Goal: Information Seeking & Learning: Find specific fact

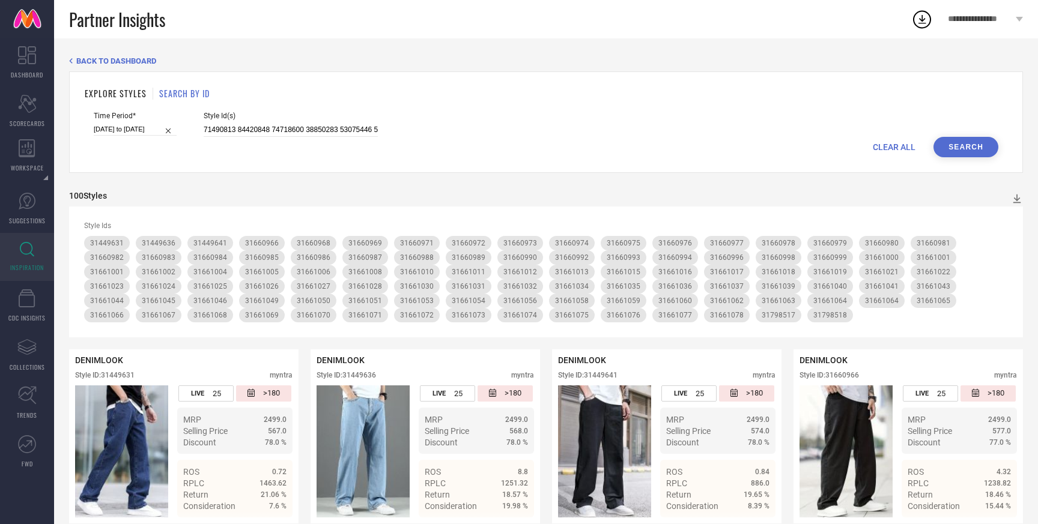
click at [890, 145] on span "CLEAR ALL" at bounding box center [894, 147] width 43 height 10
click at [305, 129] on input at bounding box center [291, 130] width 174 height 14
paste input "27661968 27661968 23290504 23290504 23756166 23756166 22392020 22392020 2239200…"
type input "27661968 27661968 23290504 23290504 23756166 23756166 22392020 22392020 2239200…"
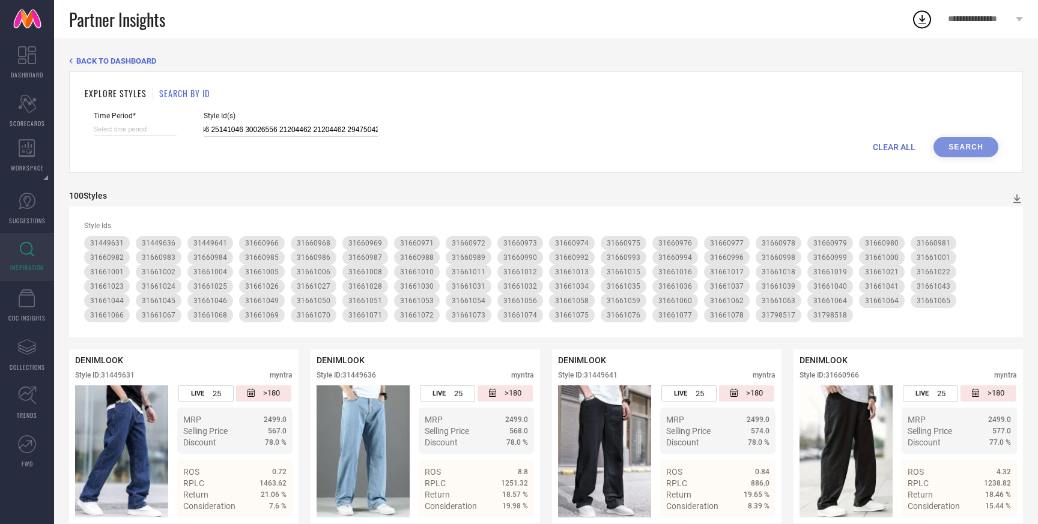
click at [151, 125] on input at bounding box center [135, 129] width 83 height 13
select select "8"
select select "2025"
select select "9"
select select "2025"
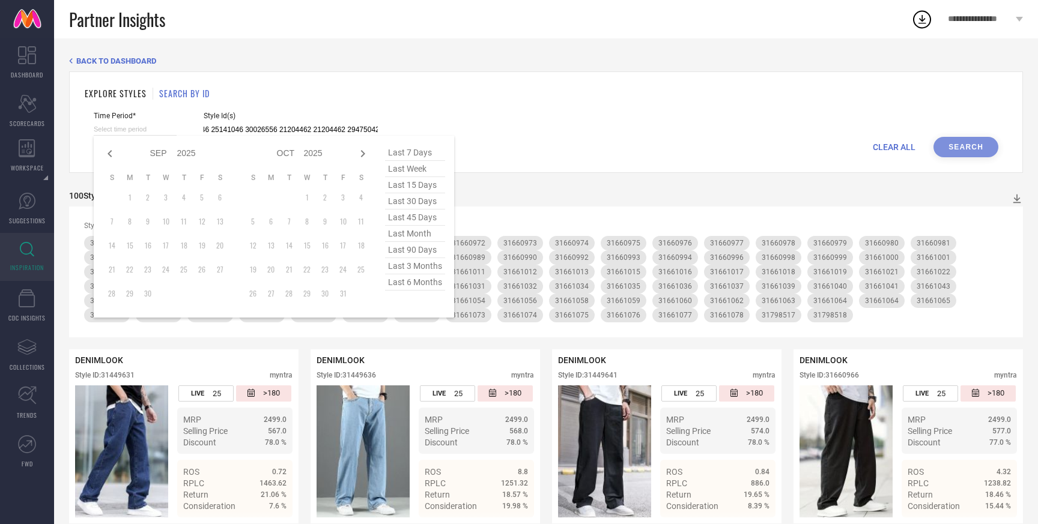
type input "27661968 27661968 23290504 23290504 23756166 23756166 22392020 22392020 2239200…"
click at [401, 267] on span "last 3 months" at bounding box center [415, 266] width 60 height 16
type input "01-06-2025 to 29-08-2025"
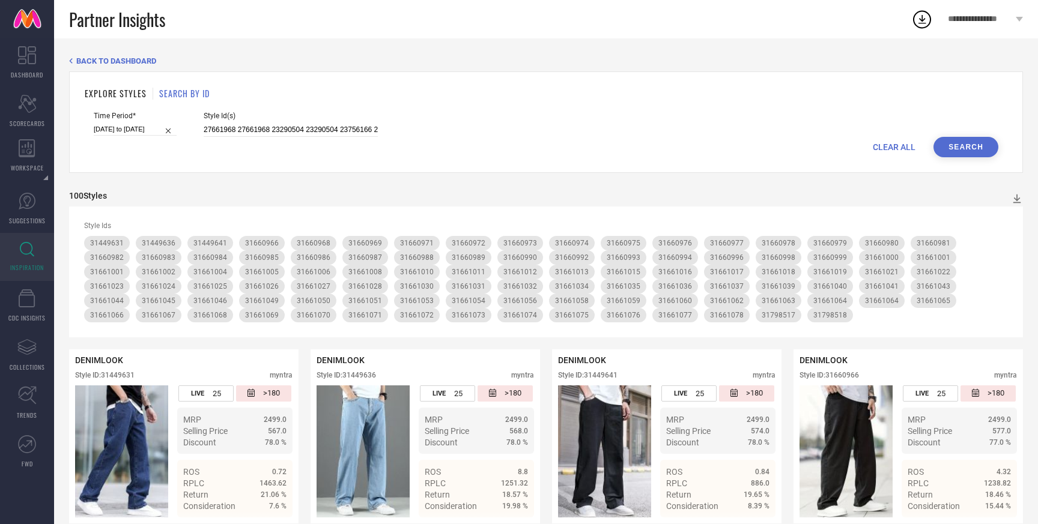
click at [957, 145] on button "Search" at bounding box center [965, 147] width 65 height 20
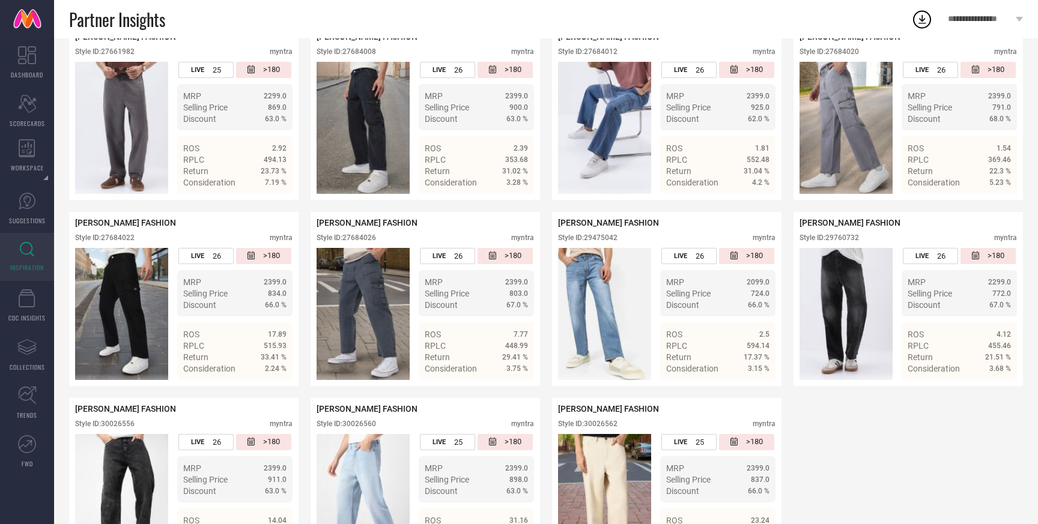
scroll to position [1265, 0]
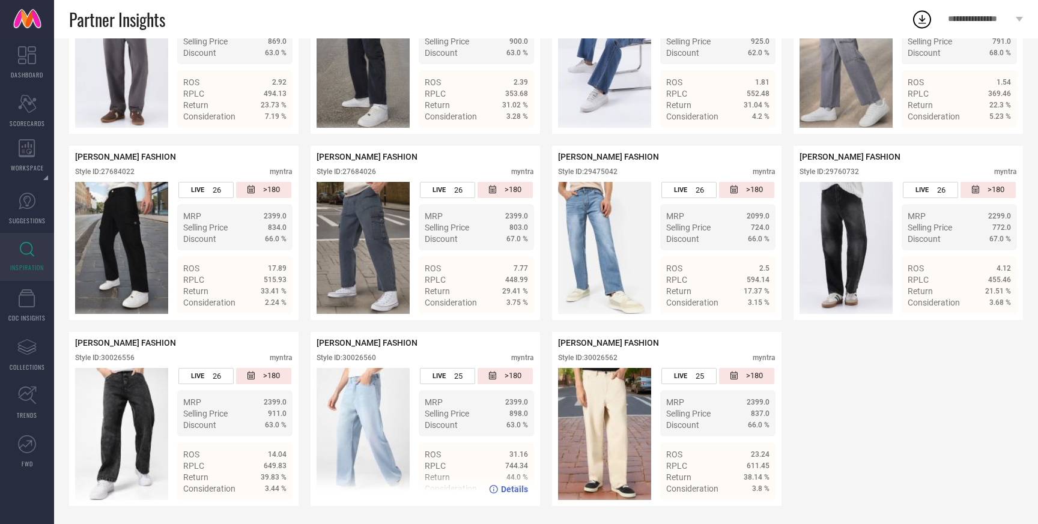
click at [515, 491] on span "Details" at bounding box center [514, 490] width 27 height 10
click at [755, 304] on span "Details" at bounding box center [755, 303] width 27 height 10
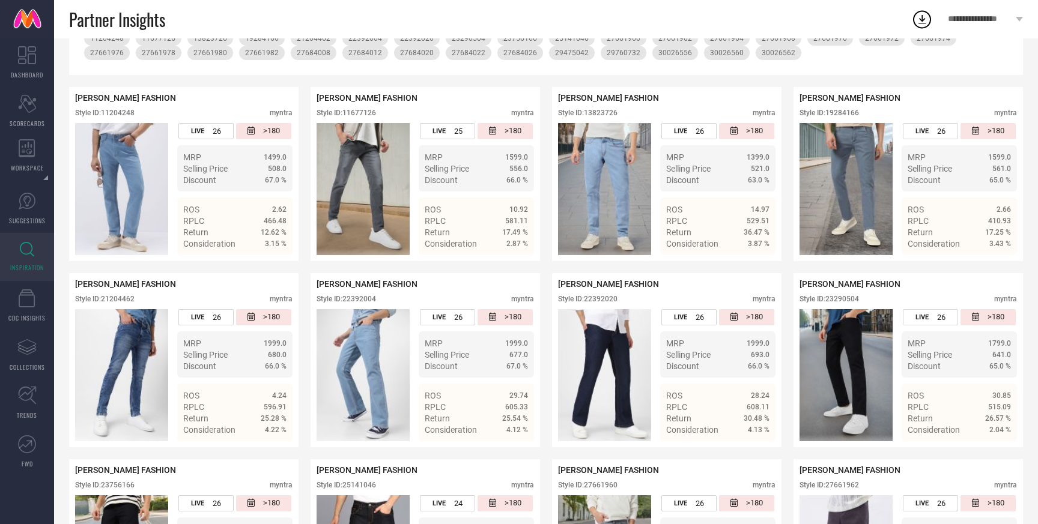
scroll to position [205, 0]
click at [513, 246] on span "Details" at bounding box center [514, 244] width 27 height 10
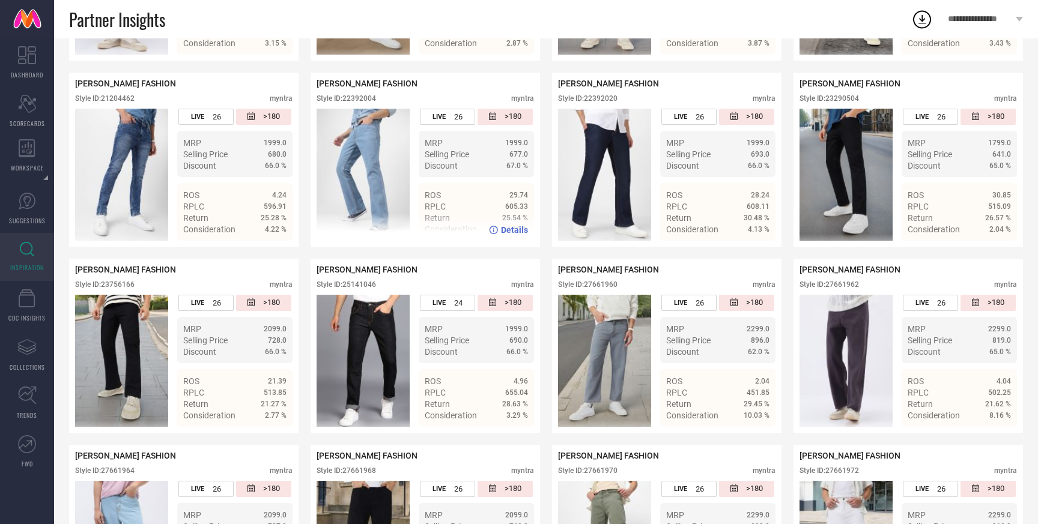
scroll to position [467, 0]
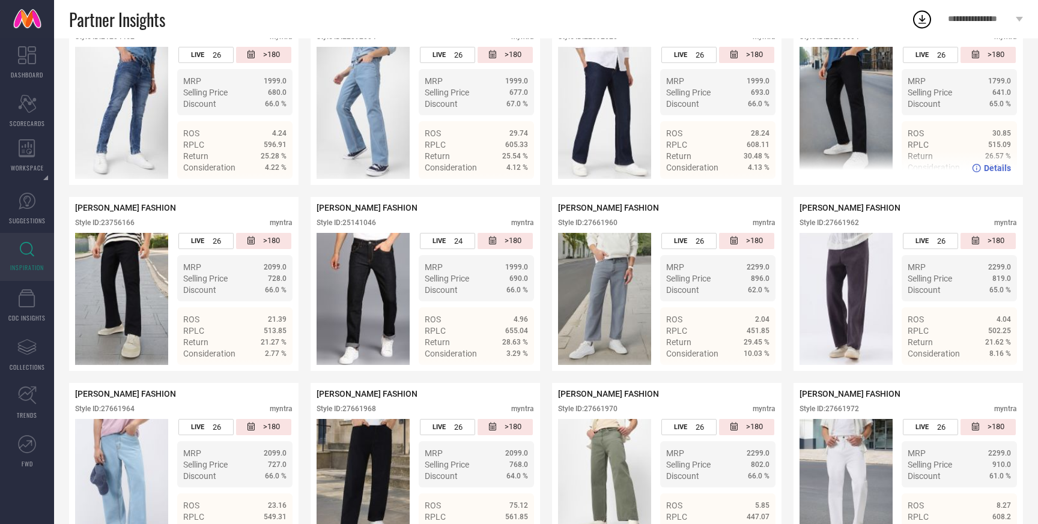
click at [996, 171] on span "Details" at bounding box center [997, 168] width 27 height 10
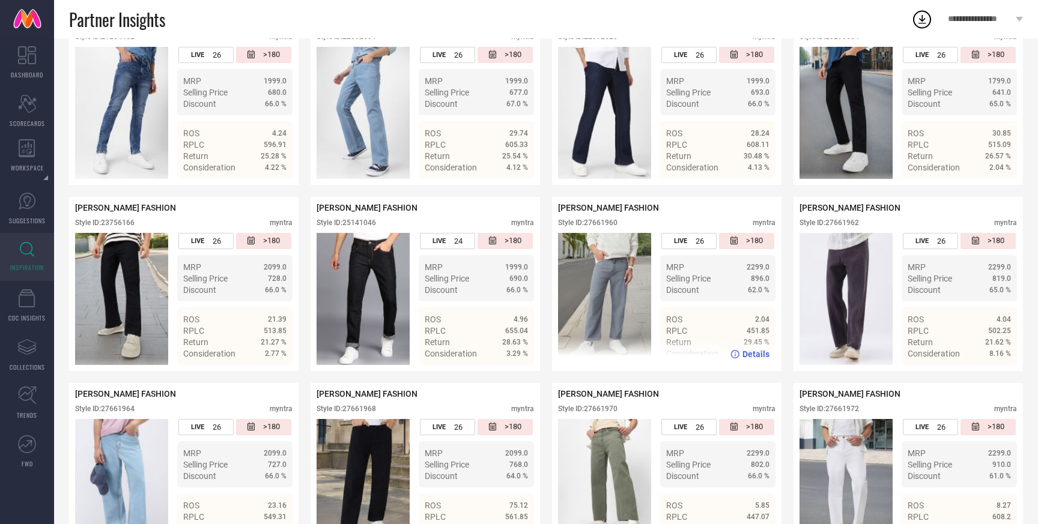
click at [761, 356] on span "Details" at bounding box center [755, 355] width 27 height 10
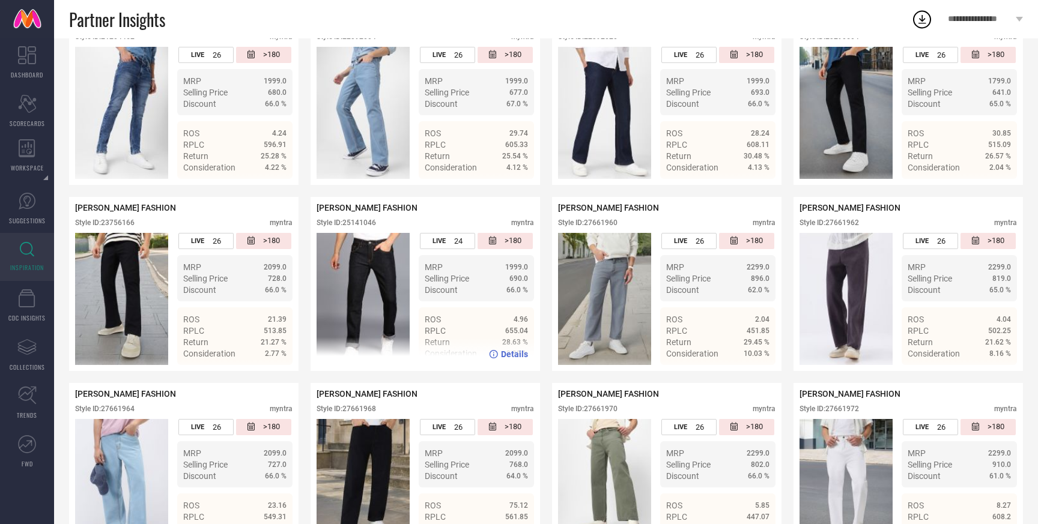
click at [510, 355] on span "Details" at bounding box center [514, 355] width 27 height 10
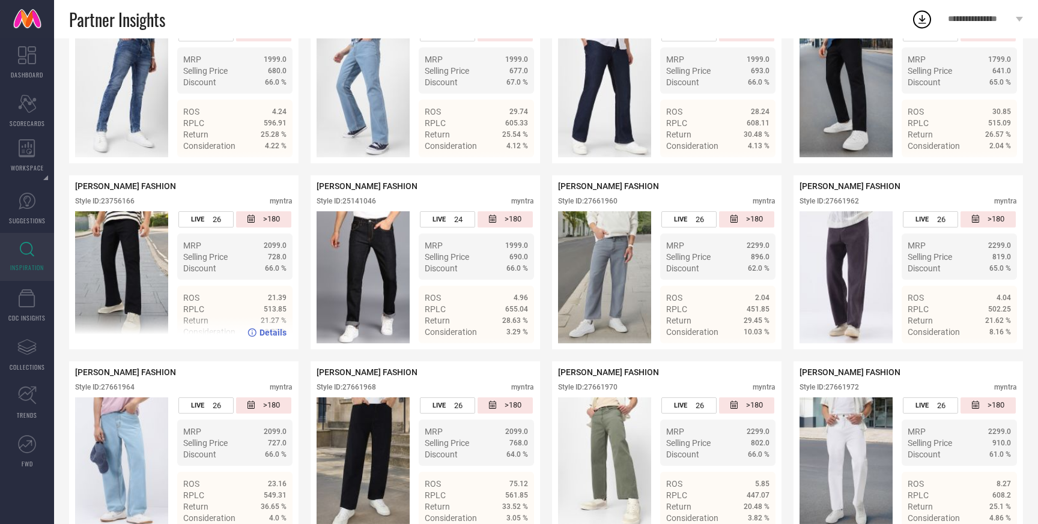
scroll to position [492, 0]
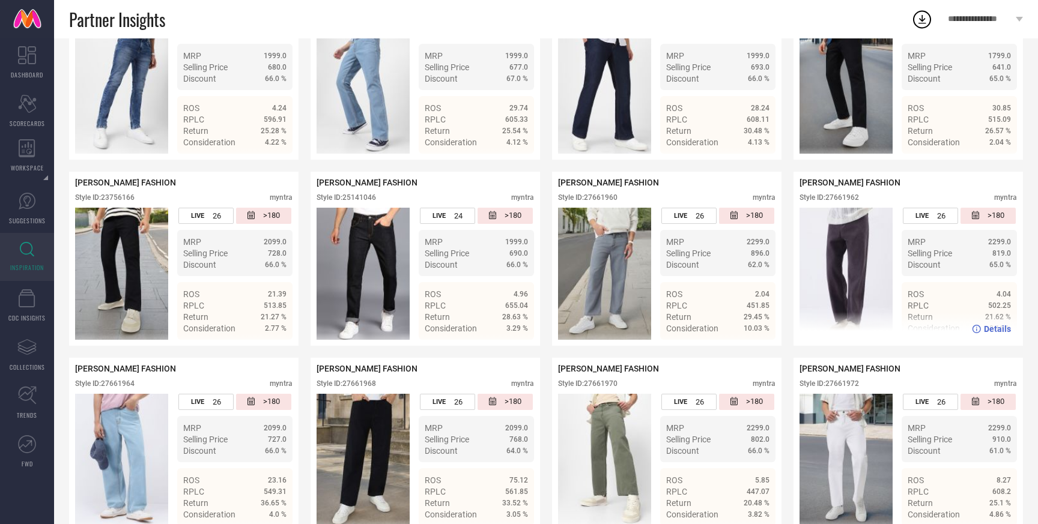
click at [994, 332] on span "Details" at bounding box center [997, 329] width 27 height 10
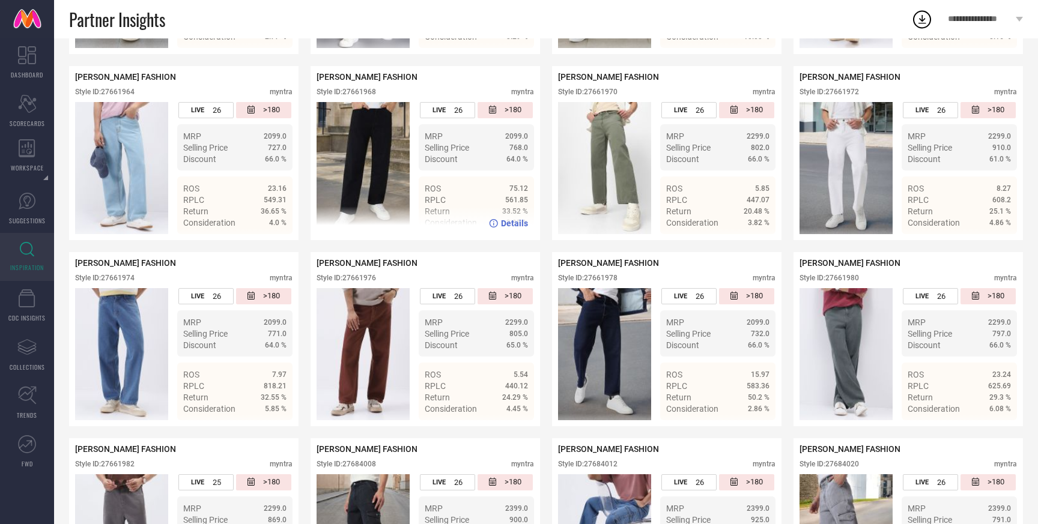
scroll to position [785, 0]
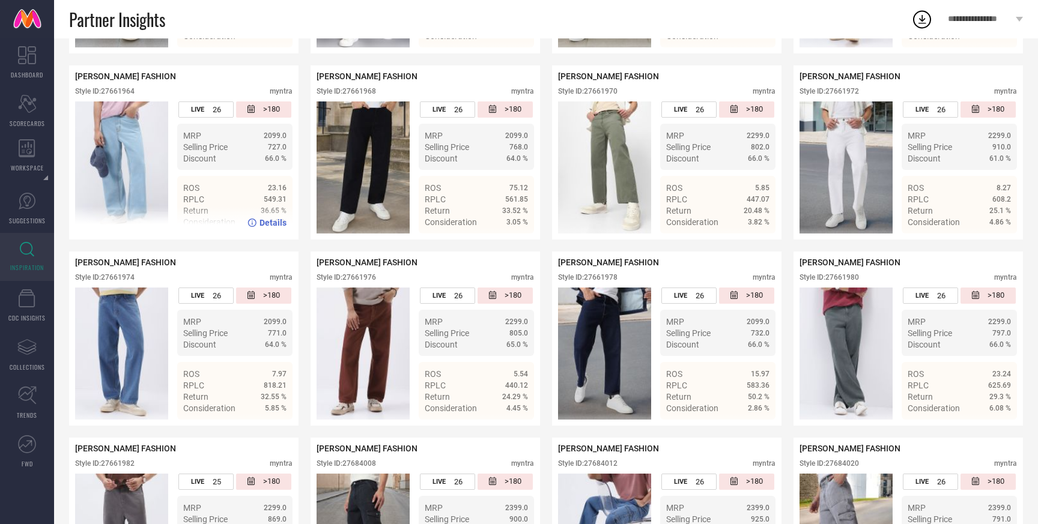
click at [267, 223] on span "Details" at bounding box center [272, 223] width 27 height 10
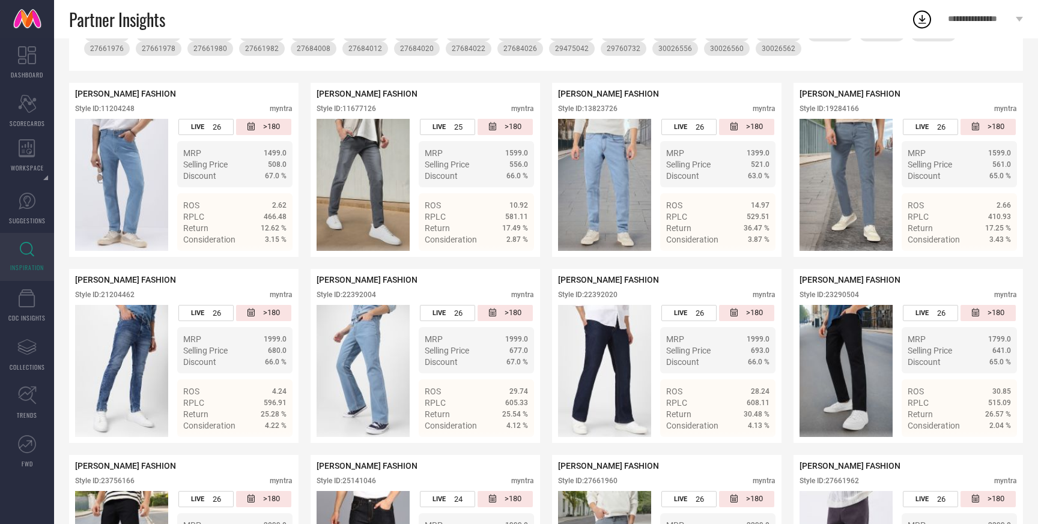
scroll to position [0, 0]
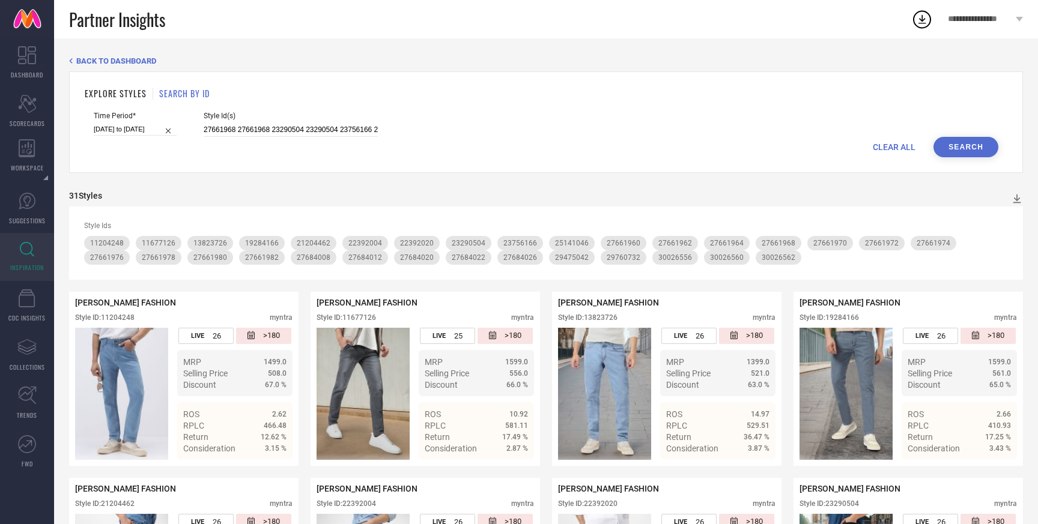
click at [895, 146] on span "CLEAR ALL" at bounding box center [894, 147] width 43 height 10
click at [224, 130] on input at bounding box center [291, 130] width 174 height 14
paste input "31838080 31838124 31838126 31939536 31239164 31422930"
type input "31838080 31838124 31838126 31939536 31239164 31422930"
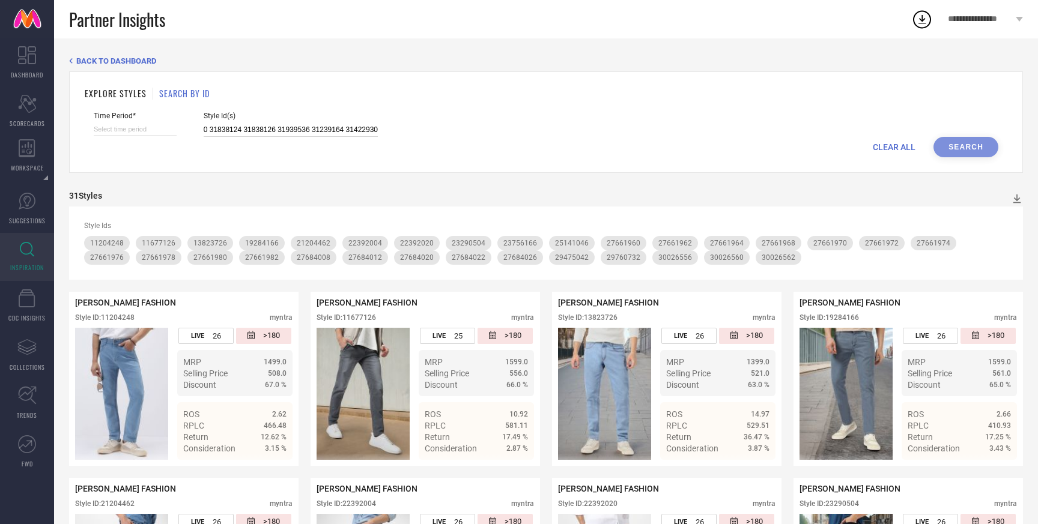
select select "8"
select select "2025"
select select "9"
select select "2025"
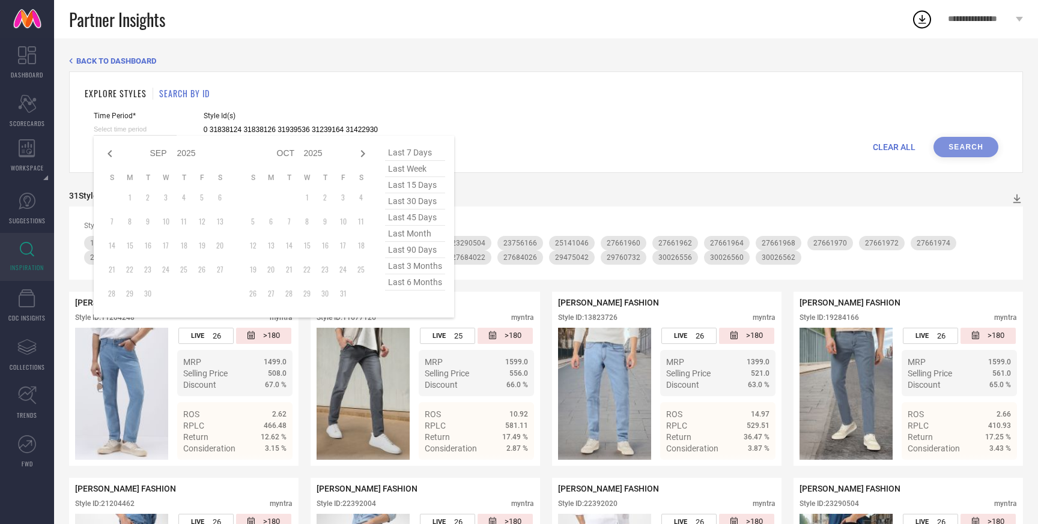
click at [141, 125] on input at bounding box center [135, 129] width 83 height 13
type input "31838080 31838124 31838126 31939536 31239164 31422930"
click at [400, 268] on span "last 3 months" at bounding box center [415, 266] width 60 height 16
type input "01-06-2025 to 29-08-2025"
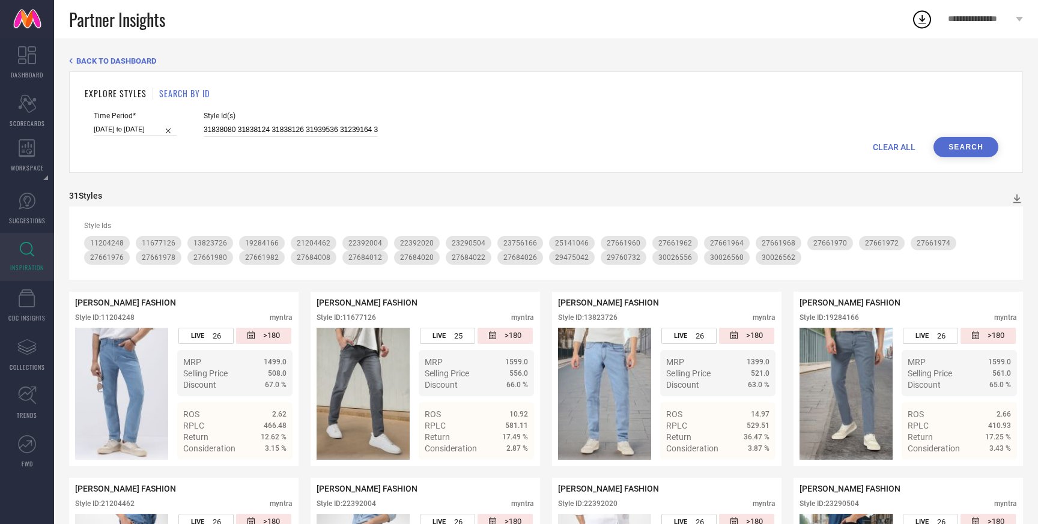
click at [958, 143] on button "Search" at bounding box center [965, 147] width 65 height 20
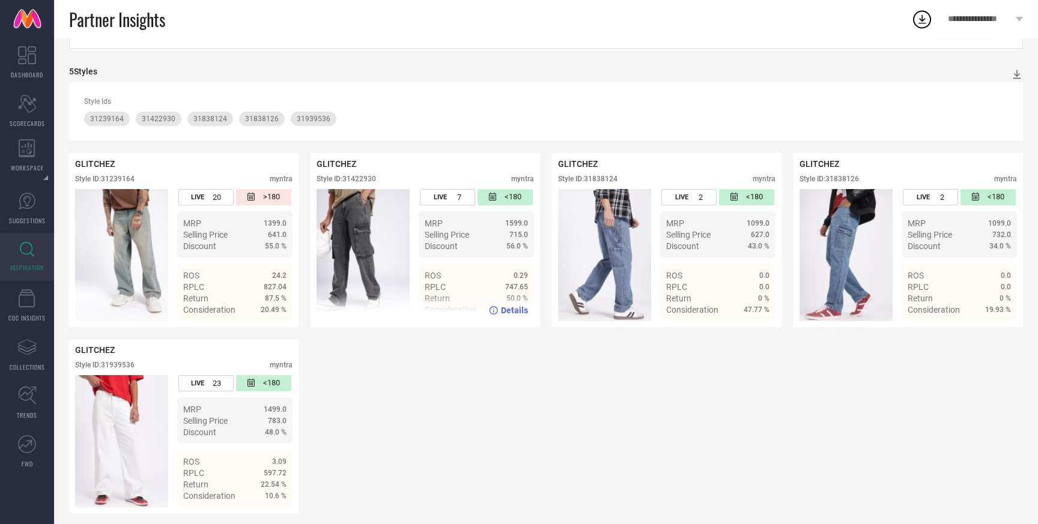
scroll to position [132, 0]
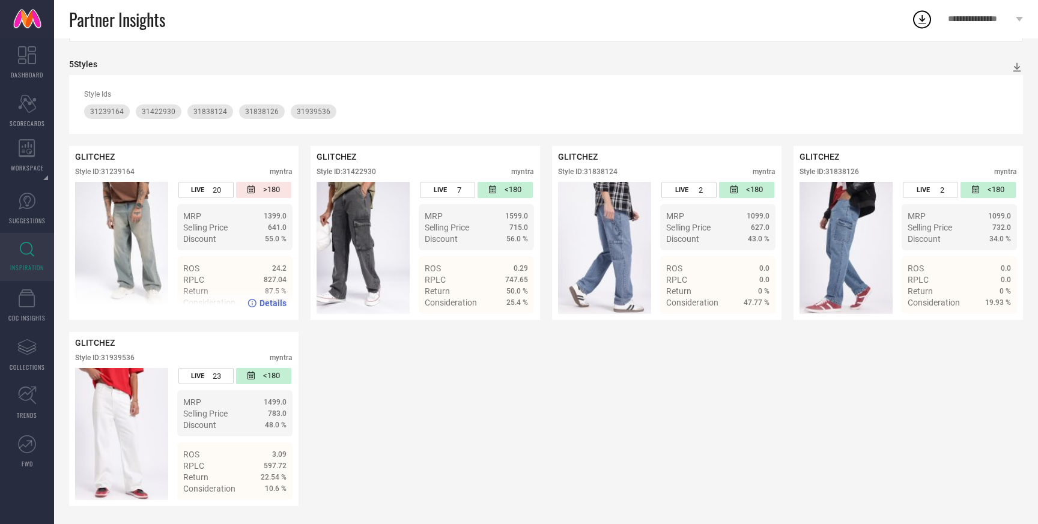
click at [157, 289] on div "Details" at bounding box center [183, 303] width 229 height 34
click at [268, 302] on span "Details" at bounding box center [272, 303] width 27 height 10
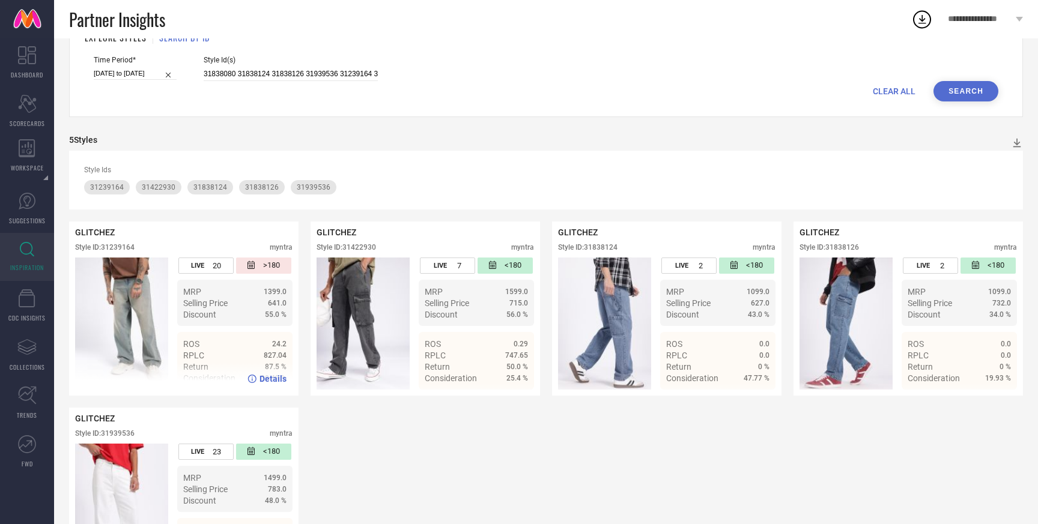
scroll to position [0, 0]
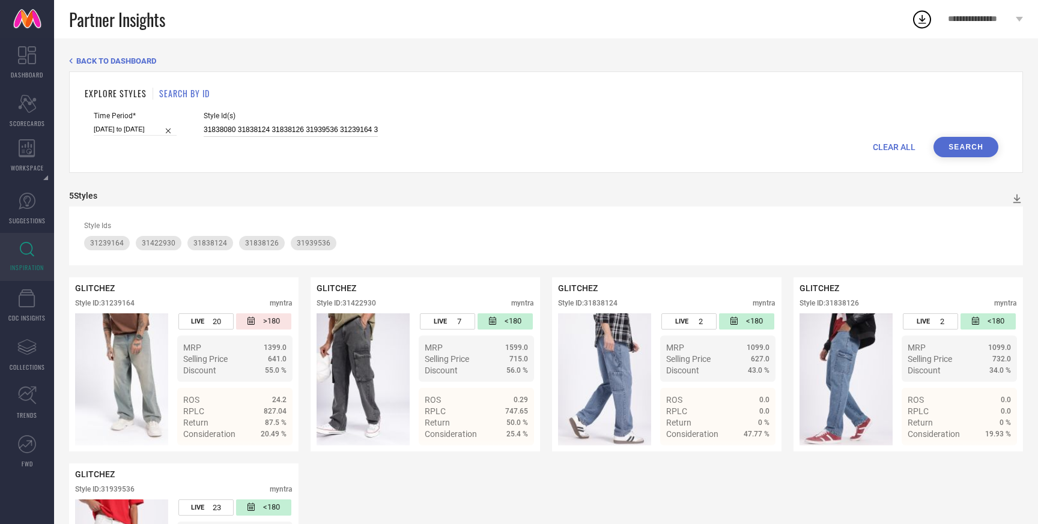
click at [352, 126] on input "31838080 31838124 31838126 31939536 31239164 31422930" at bounding box center [291, 130] width 174 height 14
paste input "31422906 31422957 31179671 31422870 31239161 31239152 31239121 31179670 3123913…"
type input "31838080 31838124 31838126 31939536 31239164 31422930 31422906 31422957 3117967…"
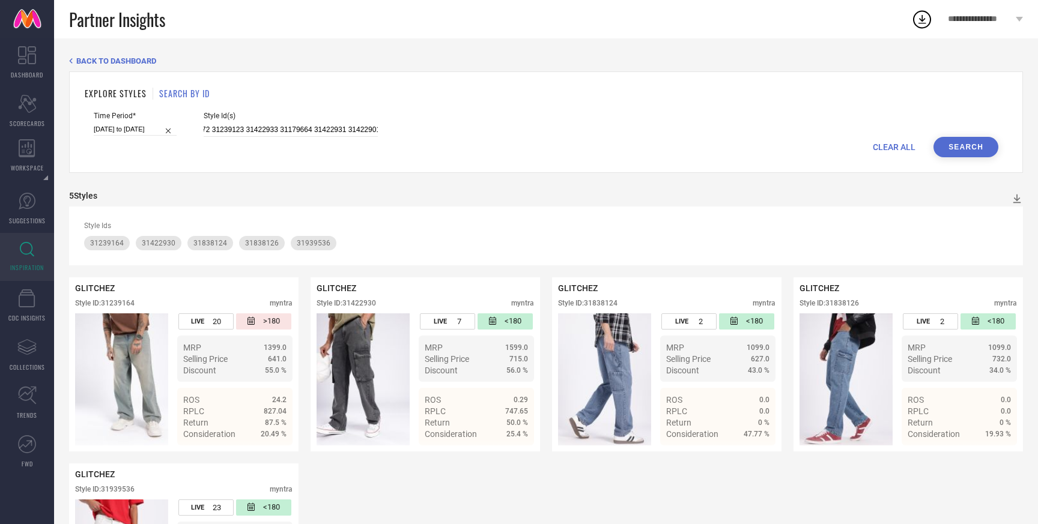
scroll to position [0, 0]
click at [947, 143] on button "Search" at bounding box center [965, 147] width 65 height 20
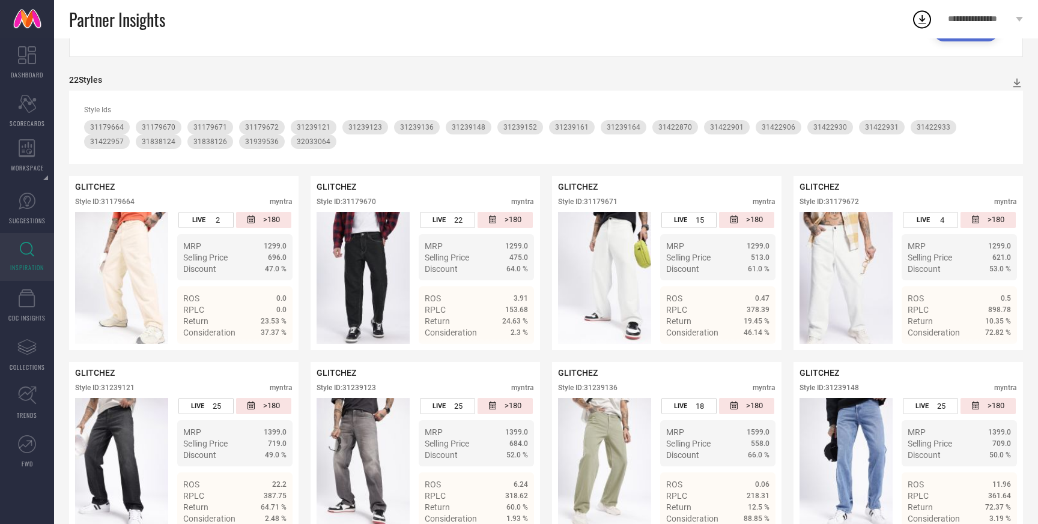
scroll to position [115, 0]
click at [1014, 85] on icon at bounding box center [1017, 84] width 12 height 12
drag, startPoint x: 998, startPoint y: 114, endPoint x: 998, endPoint y: 104, distance: 10.2
click at [998, 104] on ul "PDF CSV" at bounding box center [1004, 113] width 32 height 41
click at [1018, 83] on icon at bounding box center [1017, 84] width 8 height 9
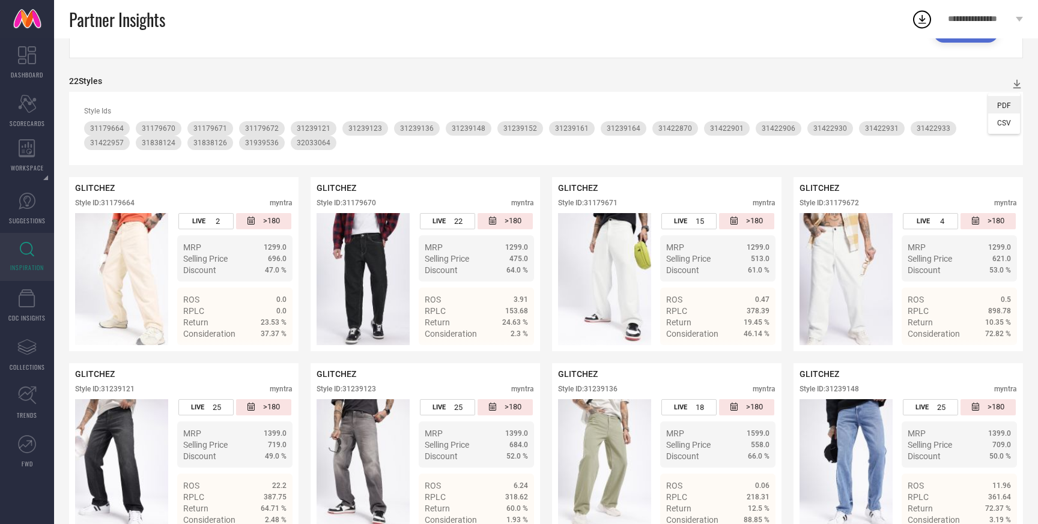
click at [1000, 106] on span "PDF" at bounding box center [1004, 105] width 14 height 8
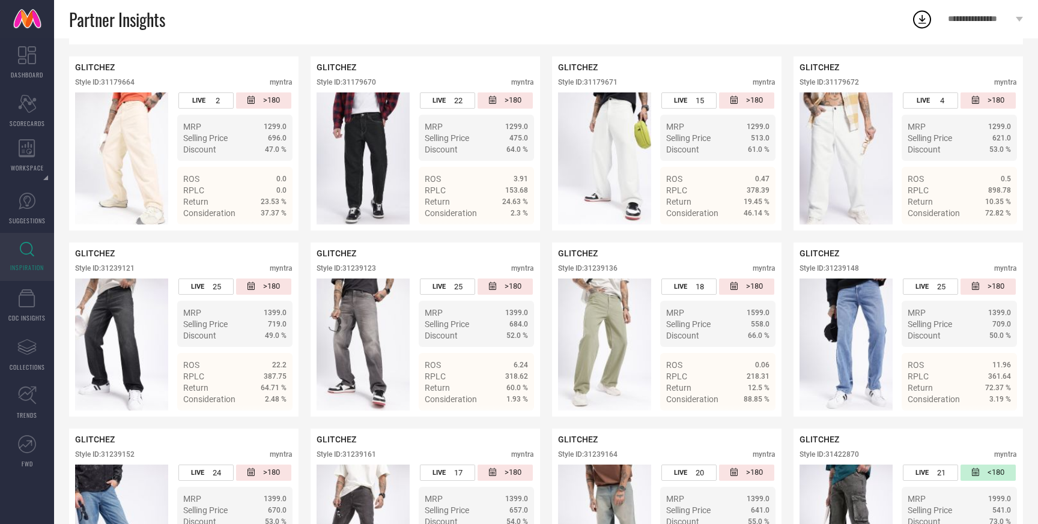
scroll to position [0, 0]
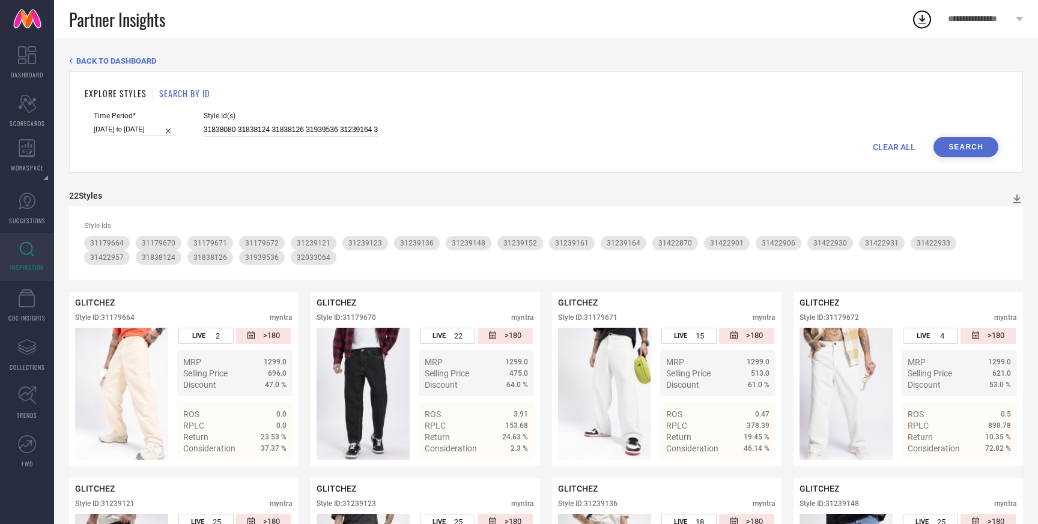
click at [891, 146] on span "CLEAR ALL" at bounding box center [894, 147] width 43 height 10
click at [325, 126] on input at bounding box center [291, 130] width 174 height 14
paste input "31596449 33145574 31596515 32322489 32322625 31596651 33145597 32031201 3152077…"
type input "31596449 33145574 31596515 32322489 32322625 31596651 33145597 32031201 3152077…"
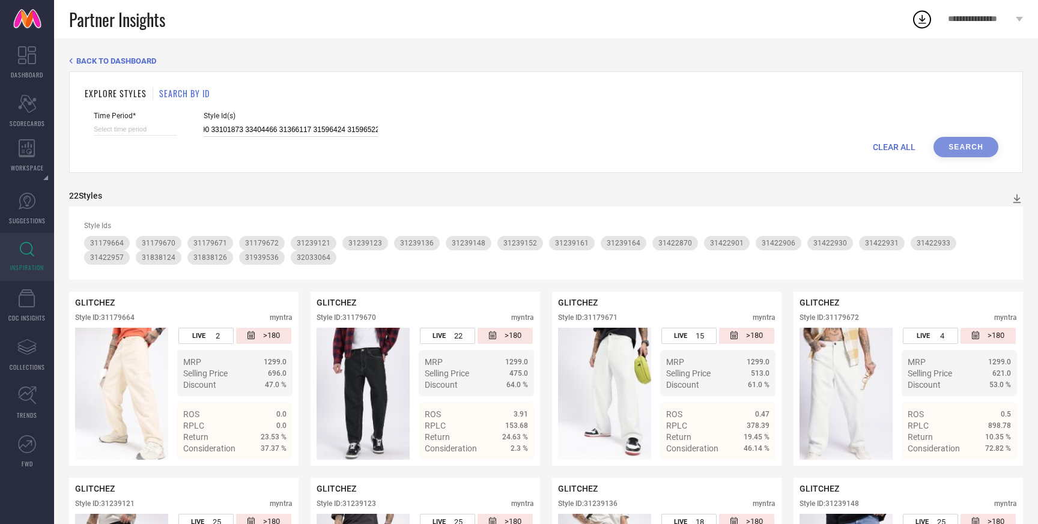
click at [145, 133] on input at bounding box center [135, 129] width 83 height 13
select select "8"
select select "2025"
select select "9"
select select "2025"
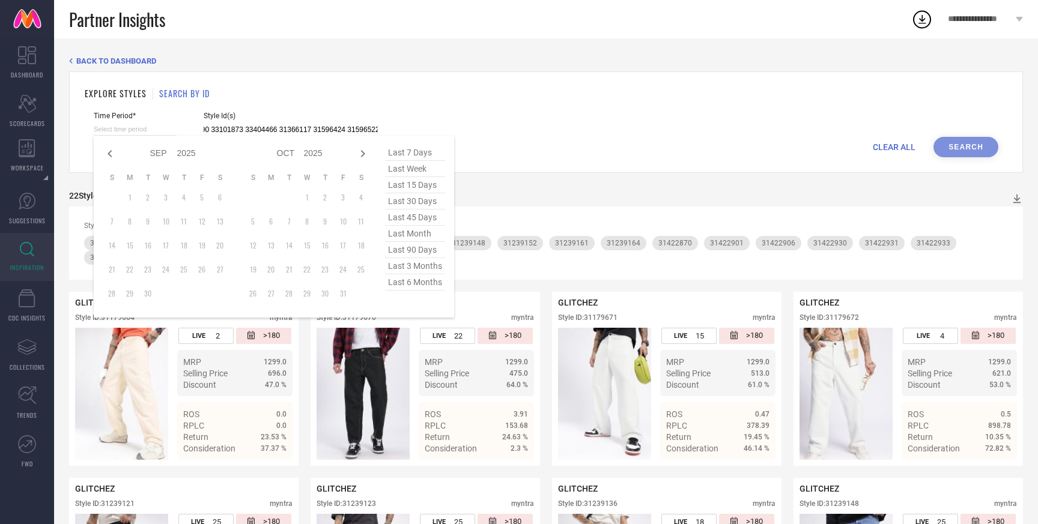
type input "31596449 33145574 31596515 32322489 32322625 31596651 33145597 32031201 3152077…"
click at [423, 262] on span "last 3 months" at bounding box center [415, 266] width 60 height 16
type input "01-06-2025 to 29-08-2025"
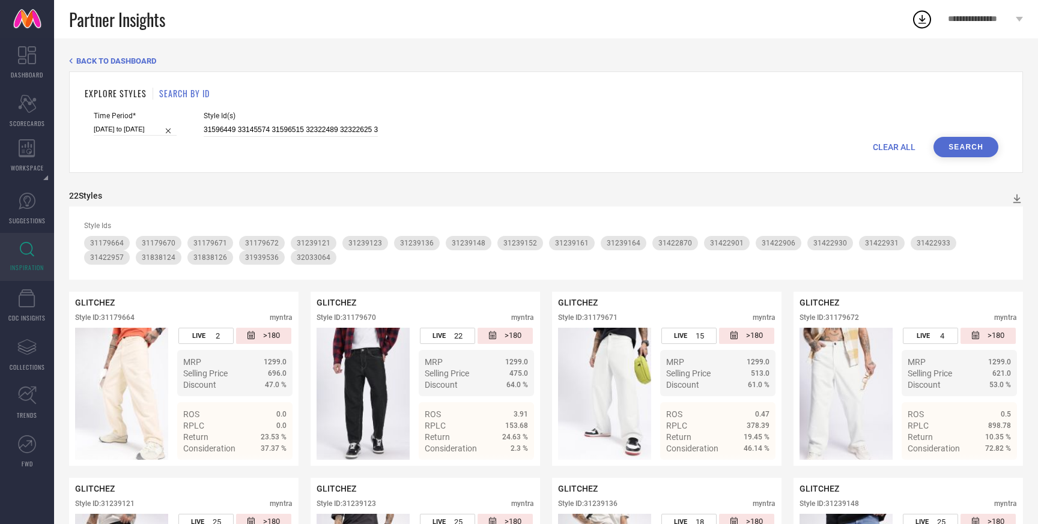
click at [960, 152] on button "Search" at bounding box center [965, 147] width 65 height 20
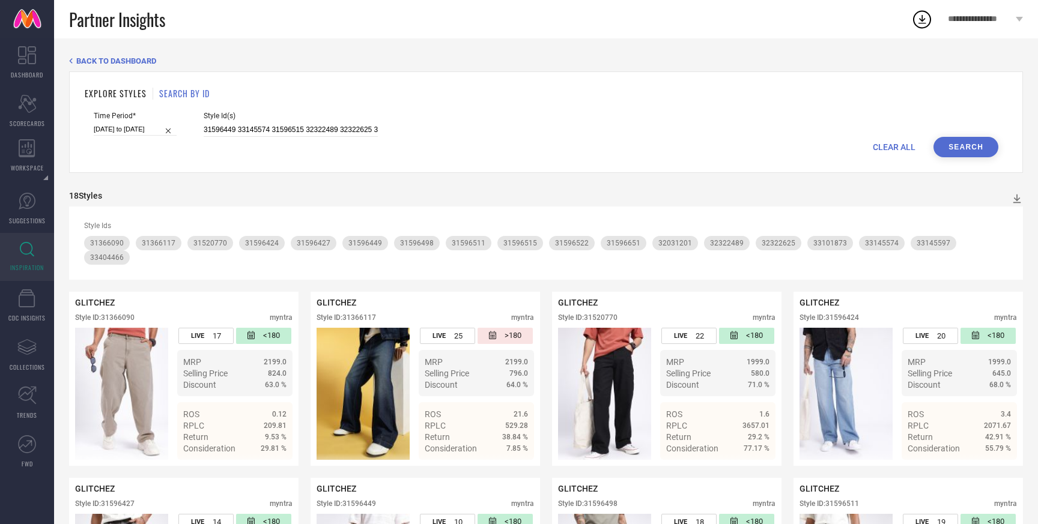
click at [885, 145] on span "CLEAR ALL" at bounding box center [894, 147] width 43 height 10
click at [240, 133] on input at bounding box center [291, 130] width 174 height 14
paste input "21679346 21679346 22278798 22278798 21679342 21679342 23198762 23198762 2710914…"
type input "21679346 21679346 22278798 22278798 21679342 21679342 23198762 23198762 2710914…"
click at [144, 129] on input at bounding box center [135, 129] width 83 height 13
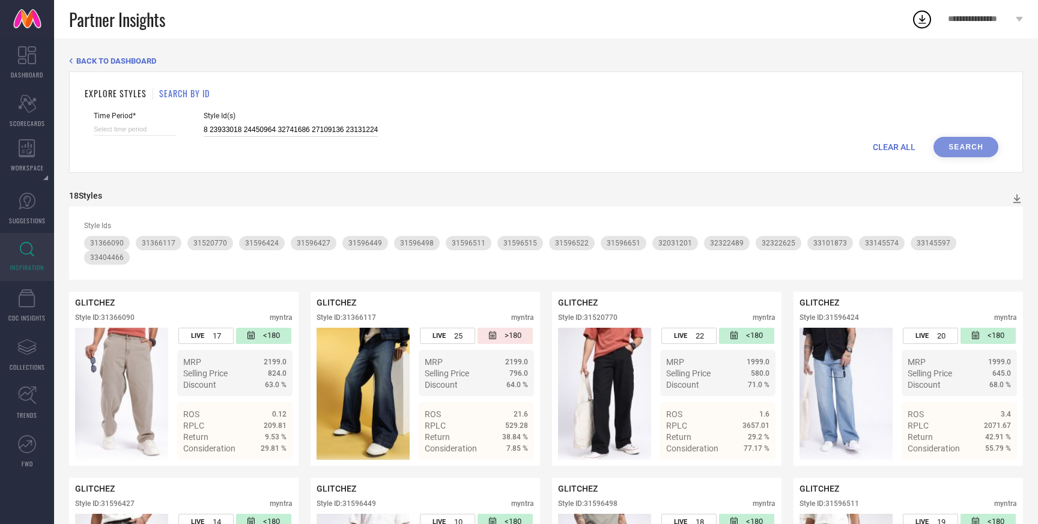
select select "8"
select select "2025"
select select "9"
select select "2025"
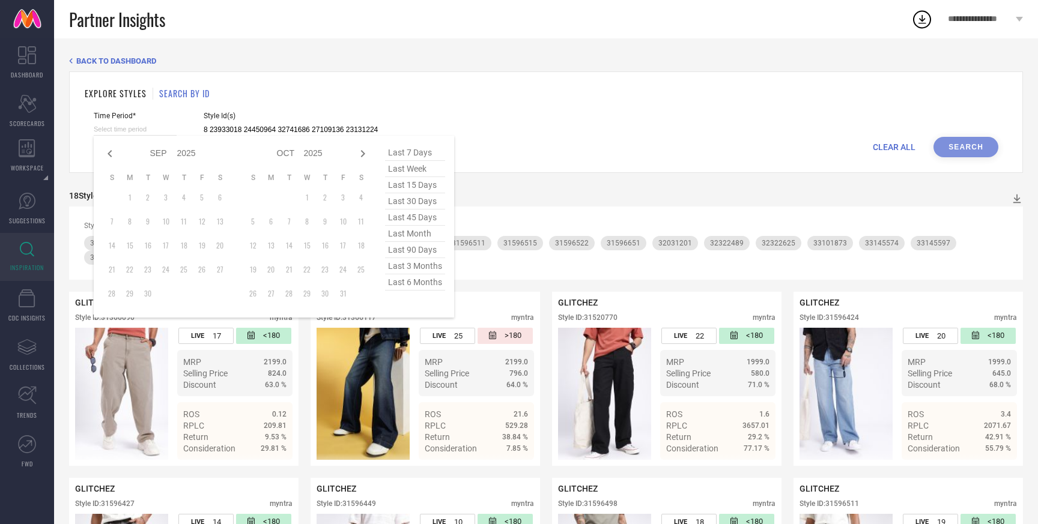
type input "21679346 21679346 22278798 22278798 21679342 21679342 23198762 23198762 2710914…"
click at [419, 264] on span "last 3 months" at bounding box center [415, 266] width 60 height 16
type input "01-06-2025 to 29-08-2025"
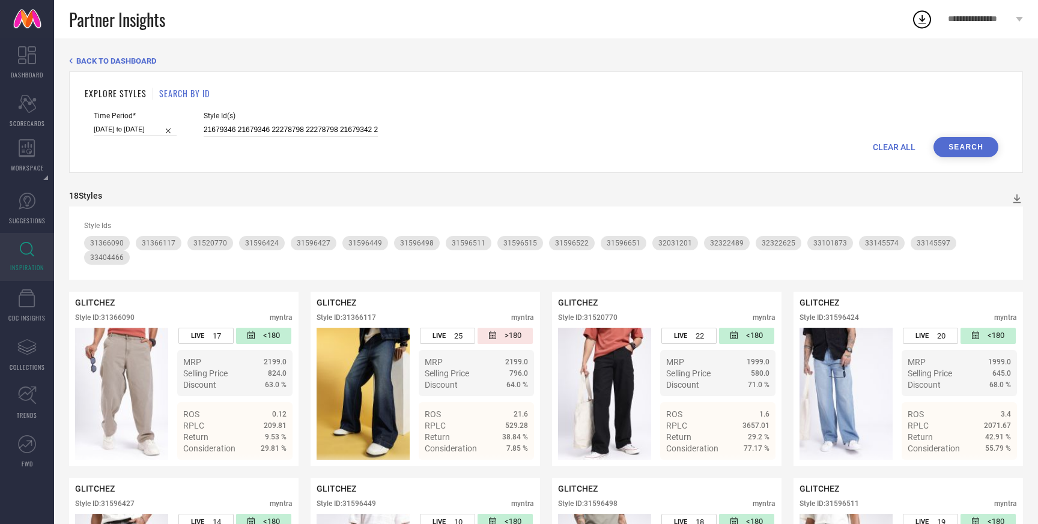
click at [957, 146] on button "Search" at bounding box center [965, 147] width 65 height 20
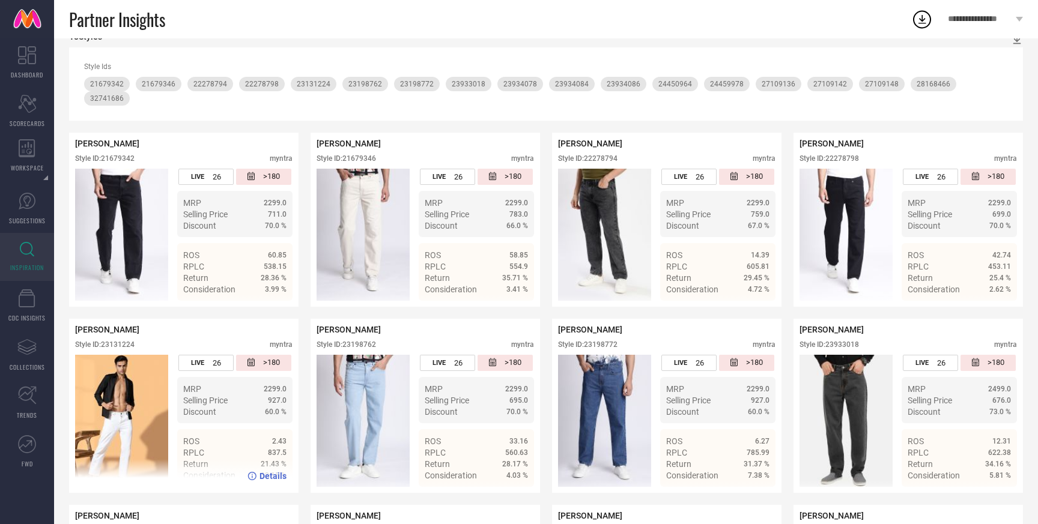
scroll to position [150, 0]
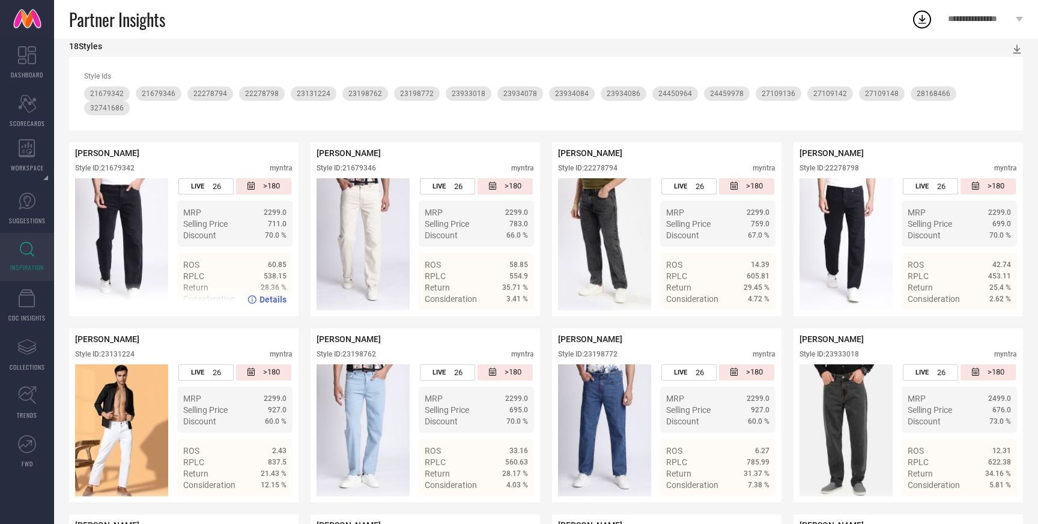
click at [271, 295] on span "Details" at bounding box center [272, 300] width 27 height 10
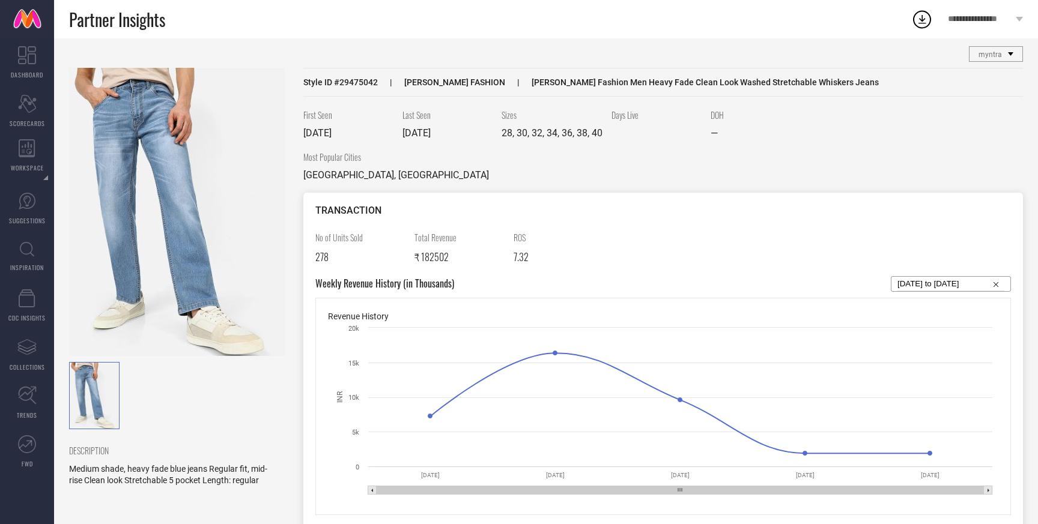
scroll to position [17, 0]
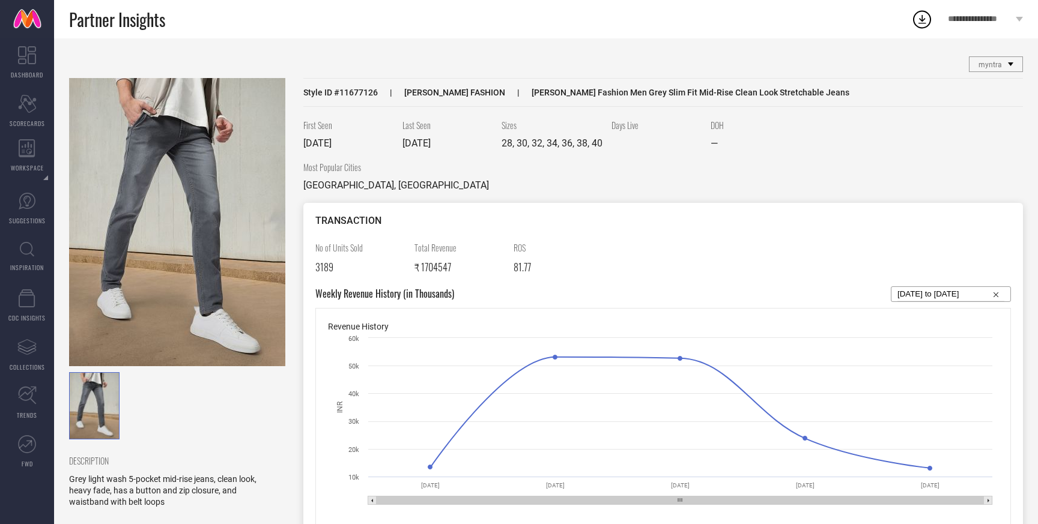
click at [218, 218] on img at bounding box center [177, 222] width 216 height 288
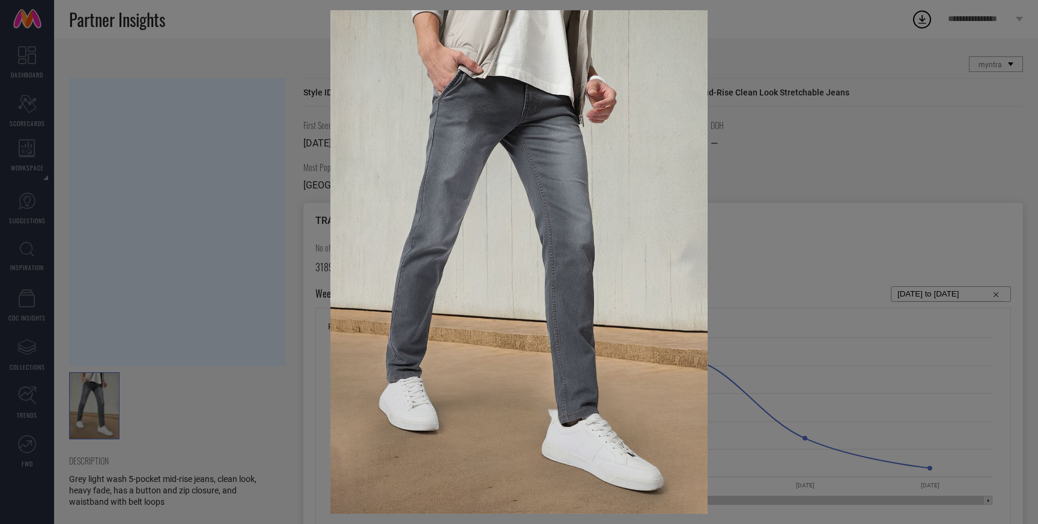
click at [213, 252] on div at bounding box center [519, 262] width 1038 height 524
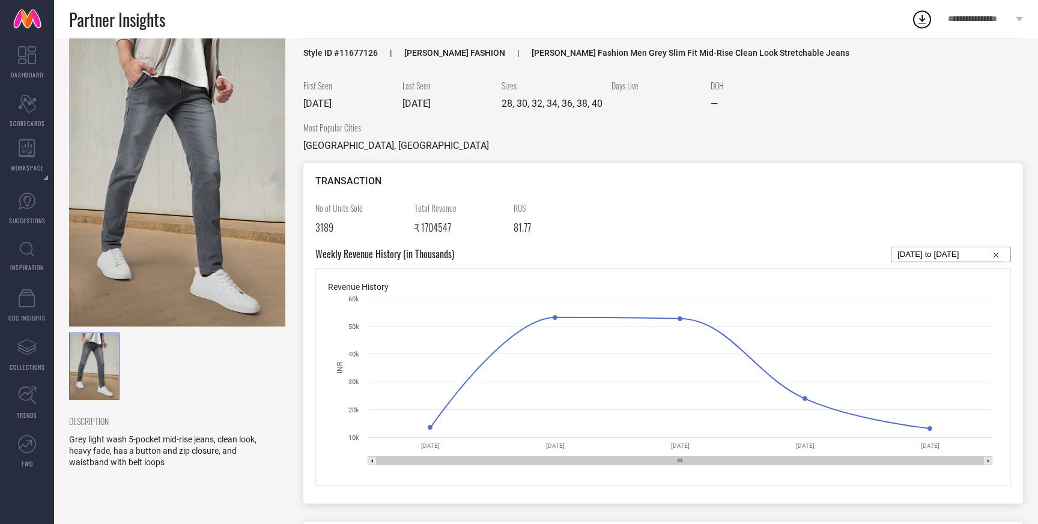
scroll to position [58, 0]
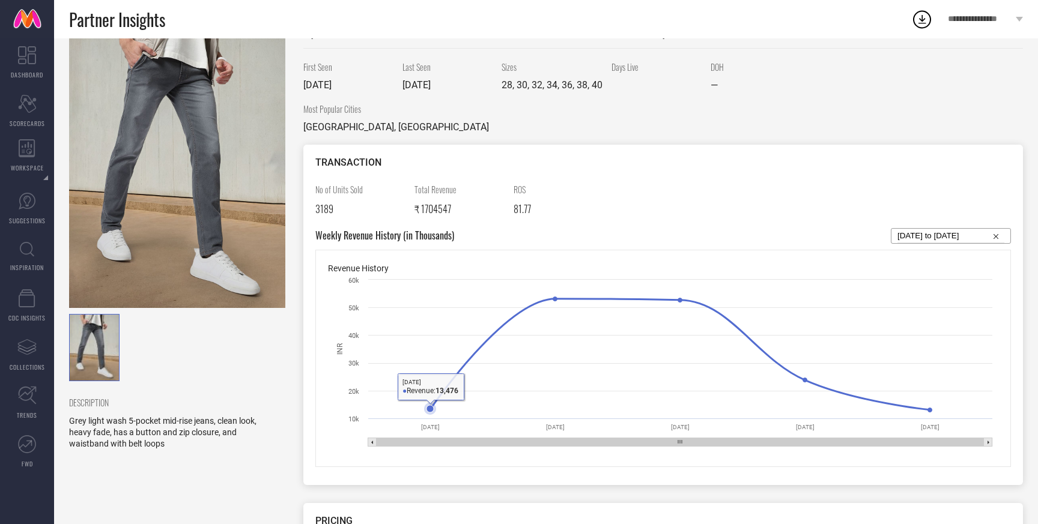
click at [429, 414] on icon at bounding box center [430, 409] width 12 height 12
click at [431, 407] on icon at bounding box center [429, 408] width 7 height 7
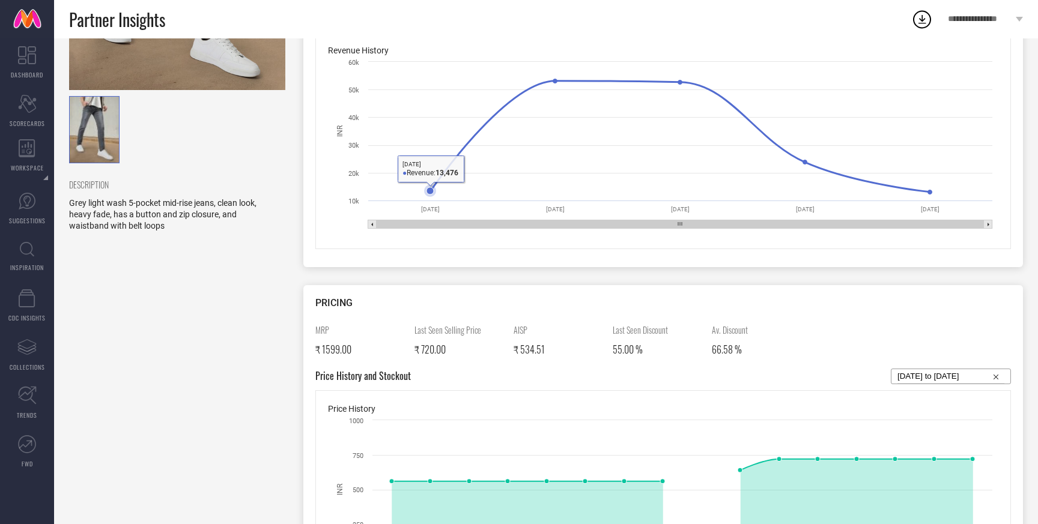
scroll to position [291, 0]
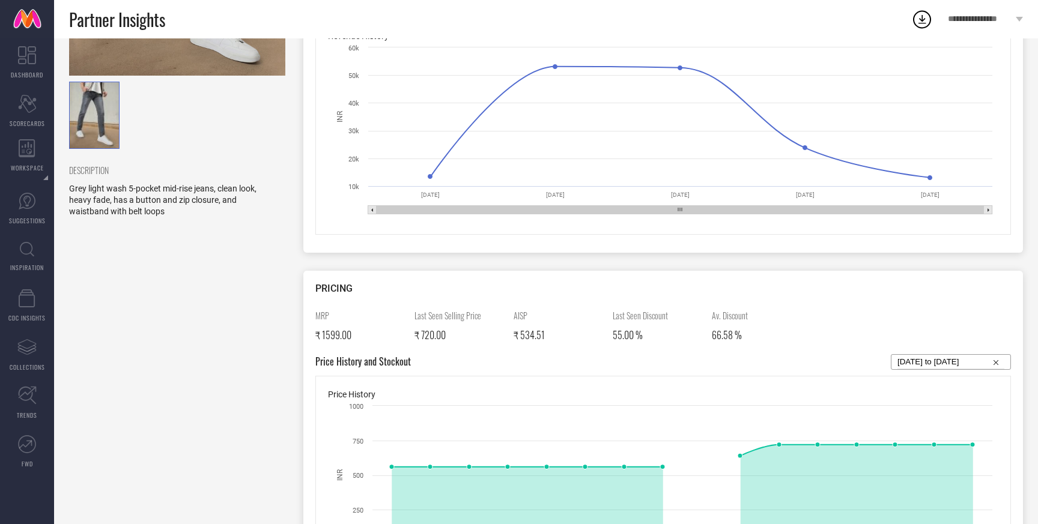
click at [371, 210] on rect at bounding box center [372, 210] width 8 height 8
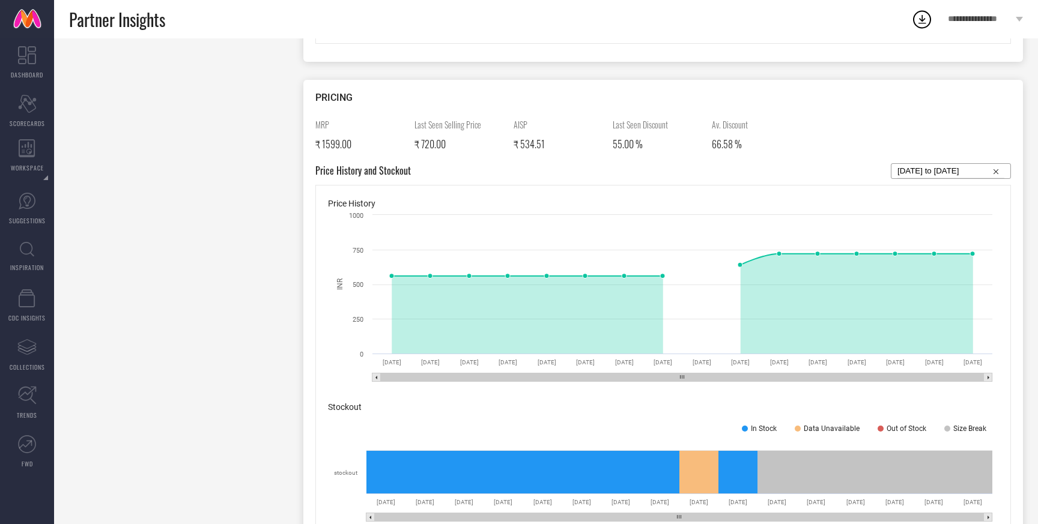
scroll to position [491, 0]
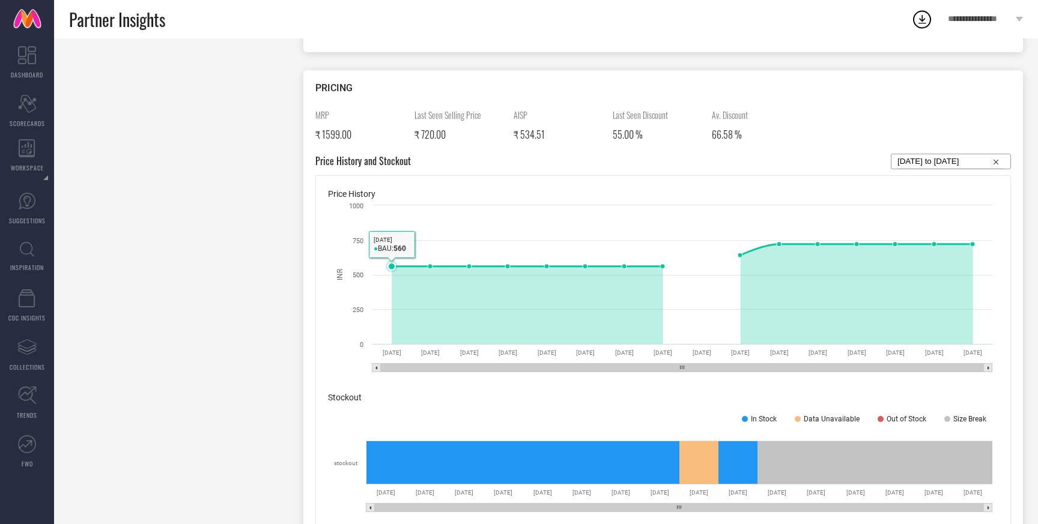
click at [393, 267] on icon at bounding box center [391, 266] width 7 height 7
click at [375, 368] on rect at bounding box center [376, 368] width 8 height 8
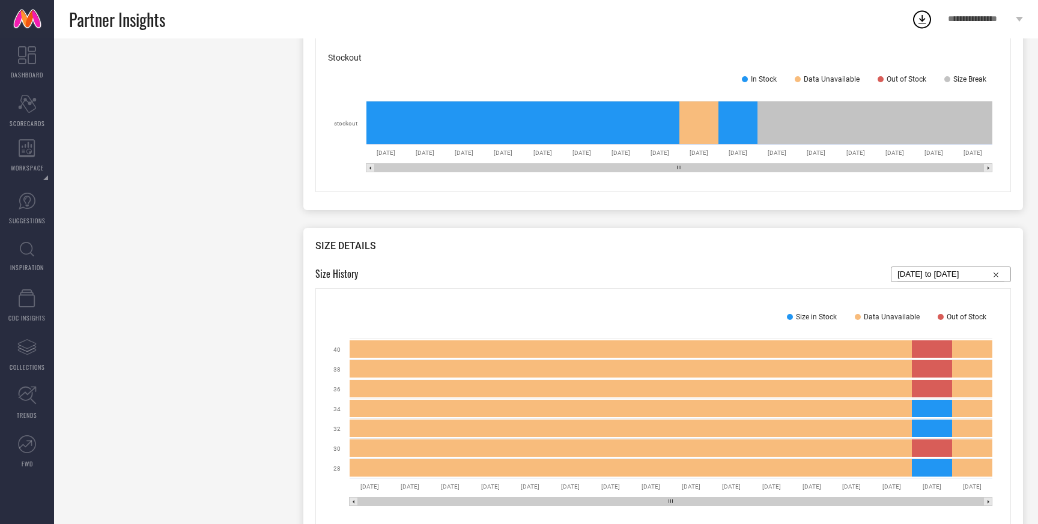
scroll to position [853, 0]
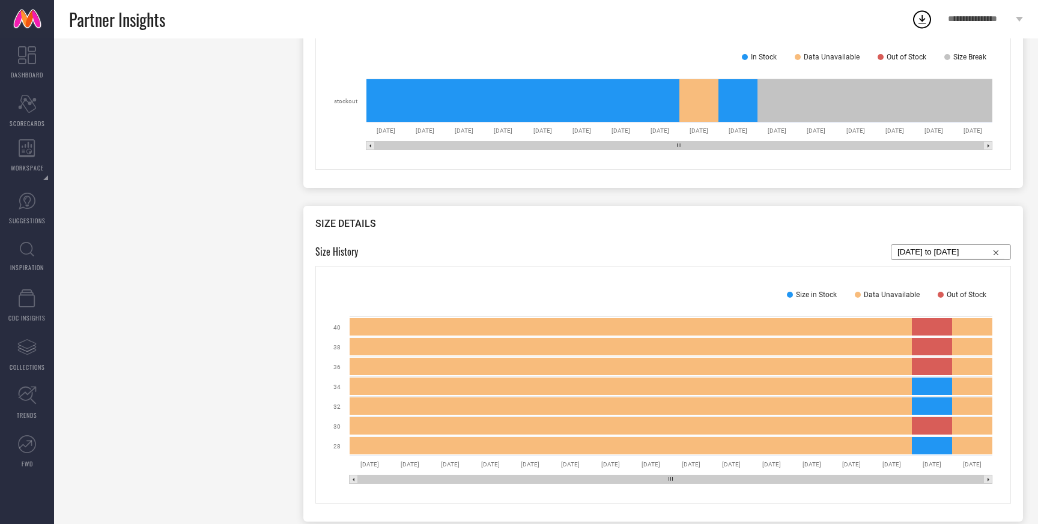
click at [368, 147] on rect at bounding box center [370, 146] width 8 height 8
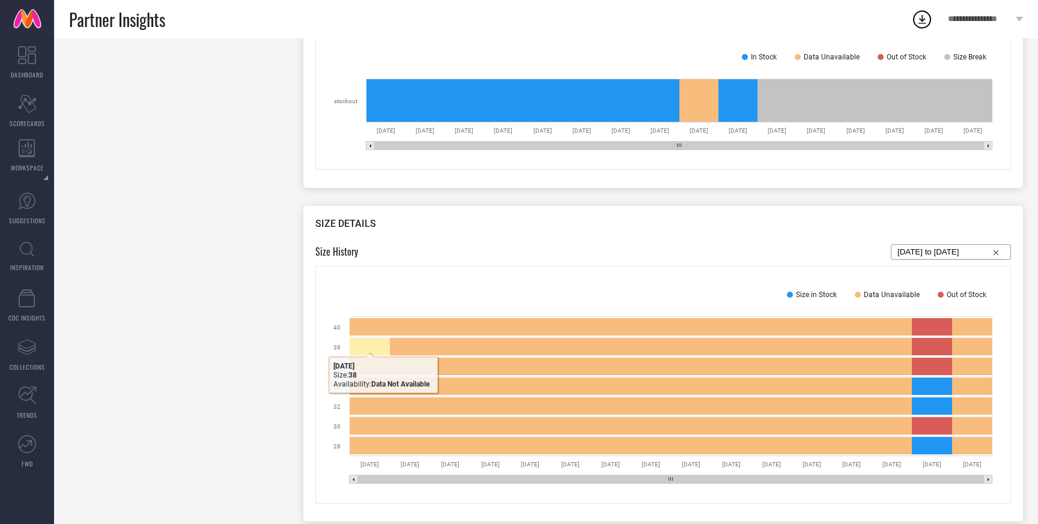
scroll to position [892, 0]
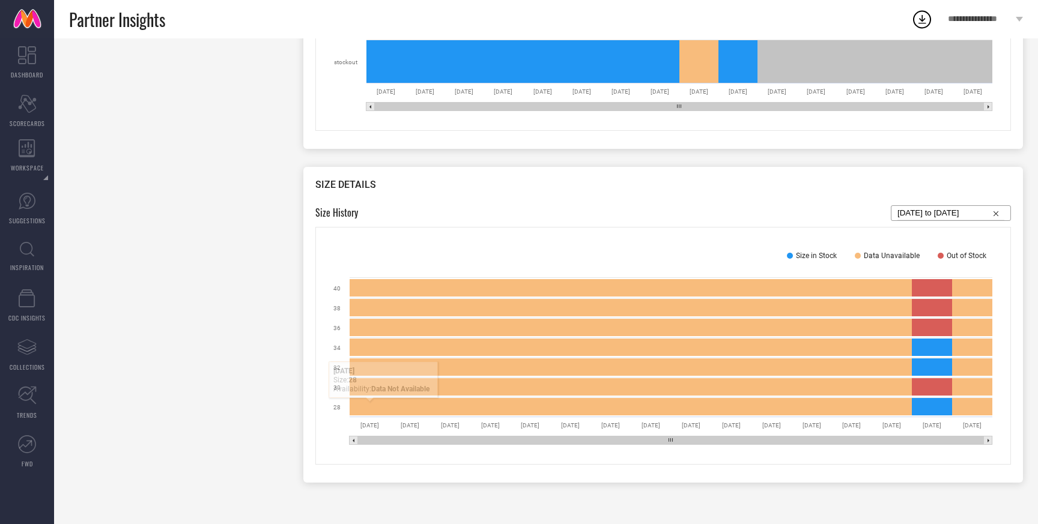
click at [353, 443] on rect at bounding box center [354, 441] width 8 height 8
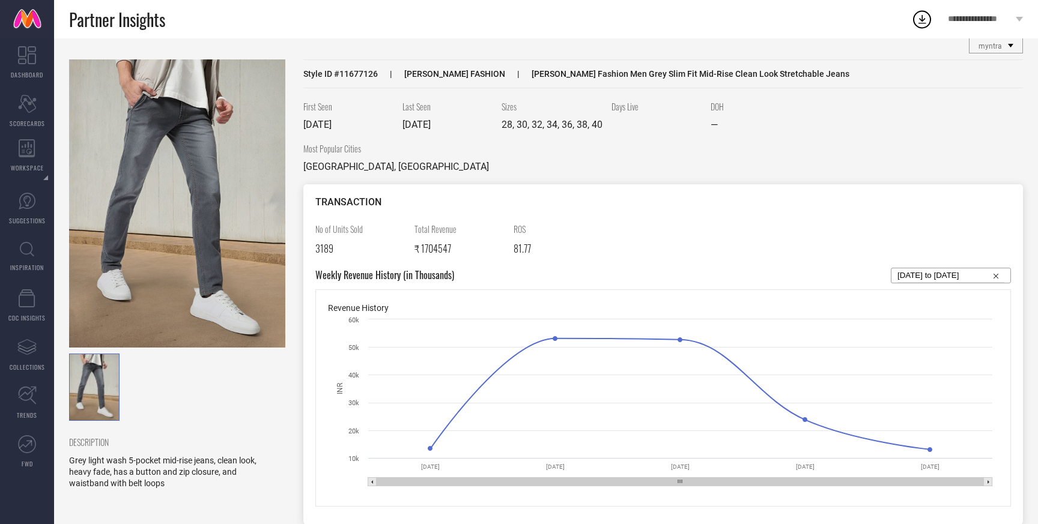
scroll to position [0, 0]
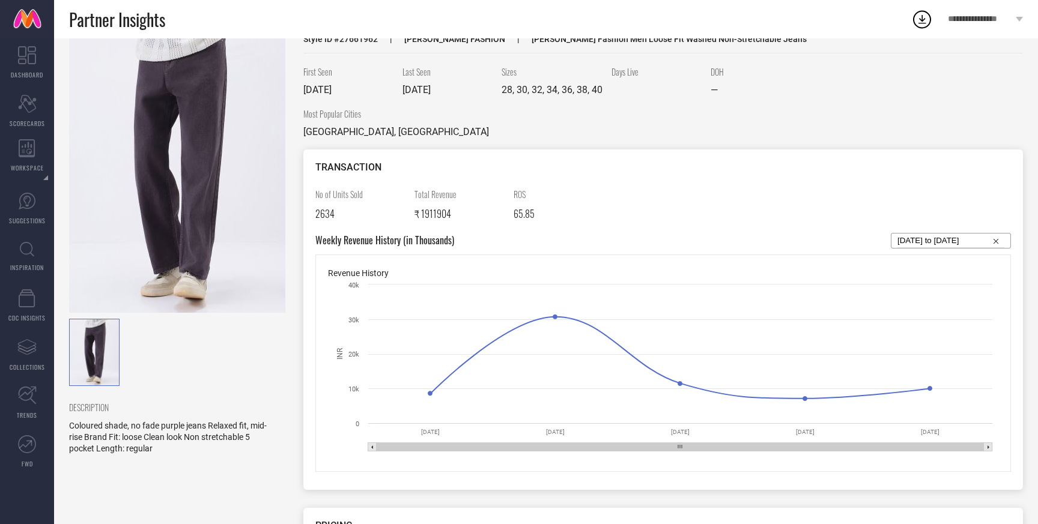
scroll to position [44, 0]
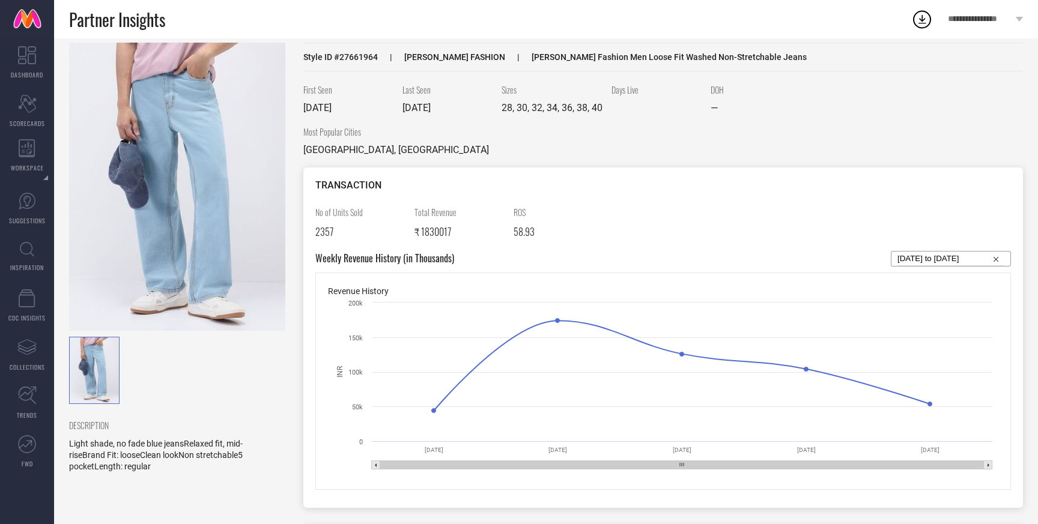
scroll to position [52, 0]
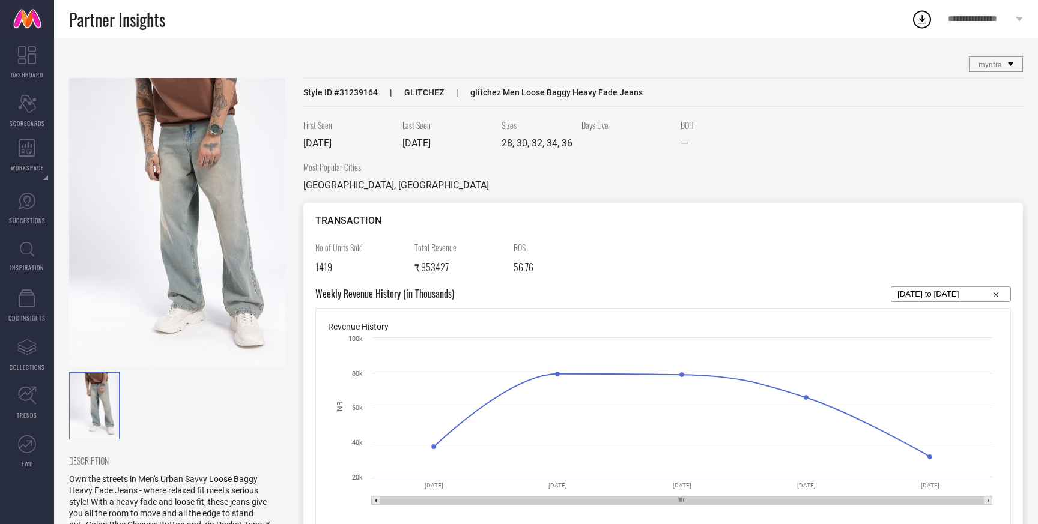
click at [365, 92] on span "Style ID # 31239164" at bounding box center [340, 93] width 74 height 10
copy span "31239164"
